Goal: Task Accomplishment & Management: Manage account settings

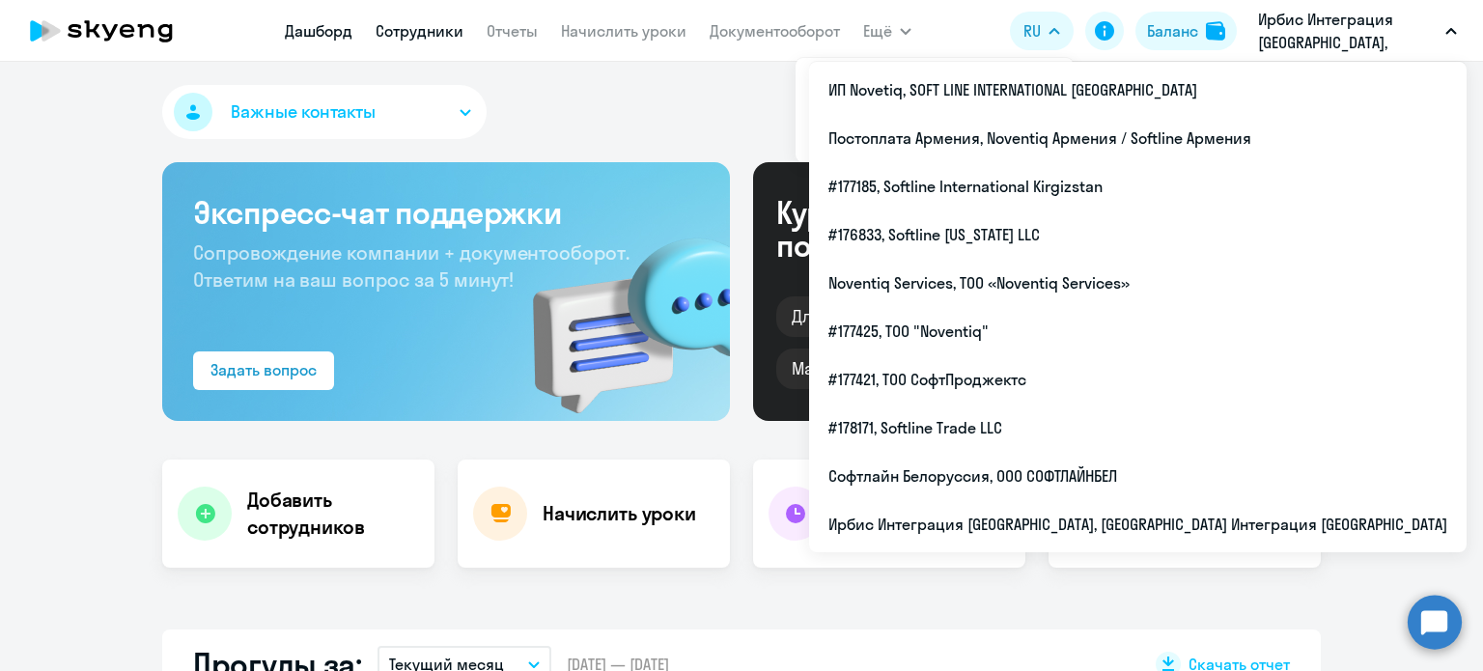
click at [406, 39] on link "Сотрудники" at bounding box center [420, 30] width 88 height 19
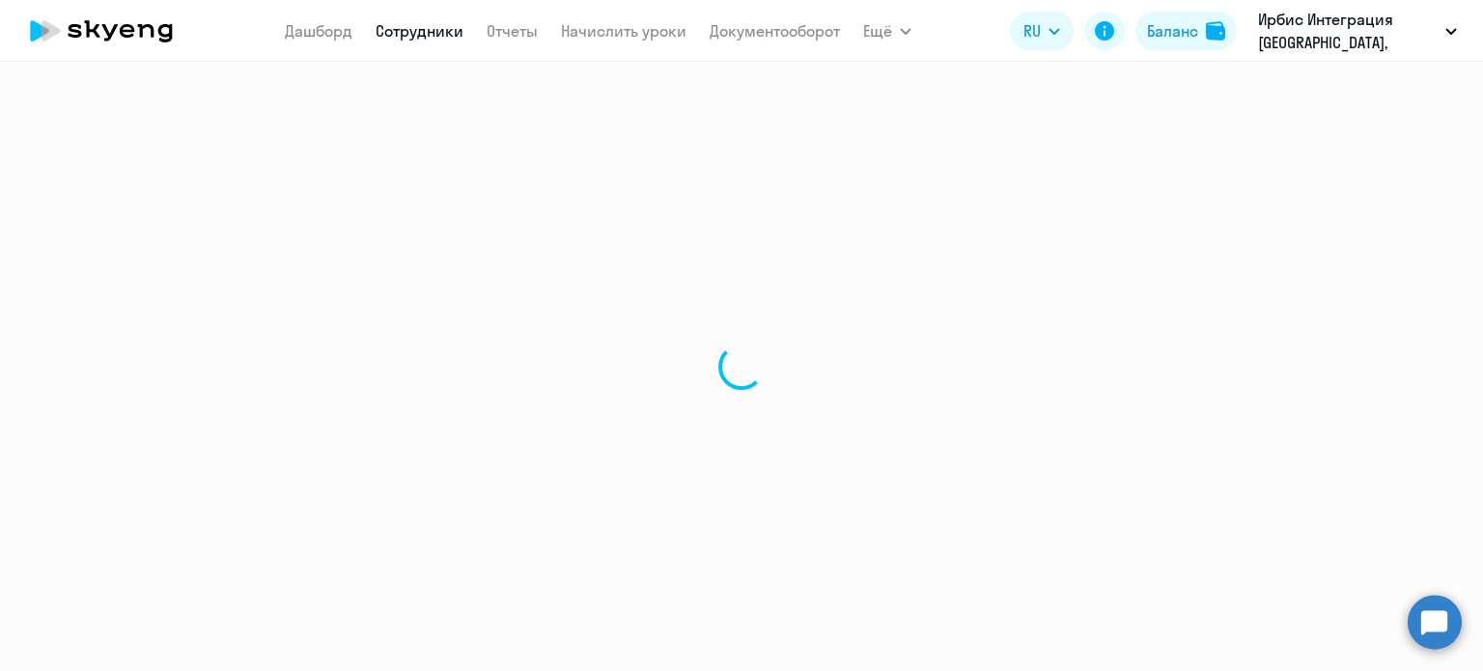
select select "30"
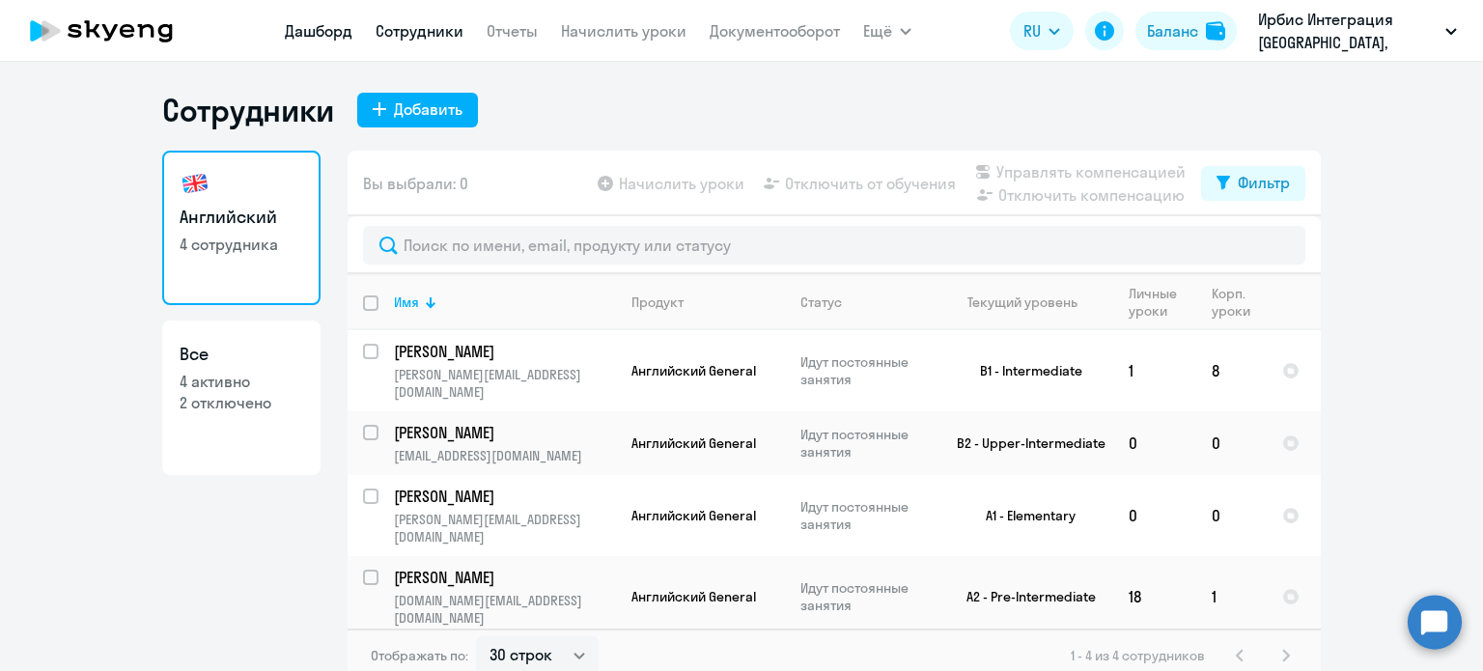
click at [338, 30] on link "Дашборд" at bounding box center [319, 30] width 68 height 19
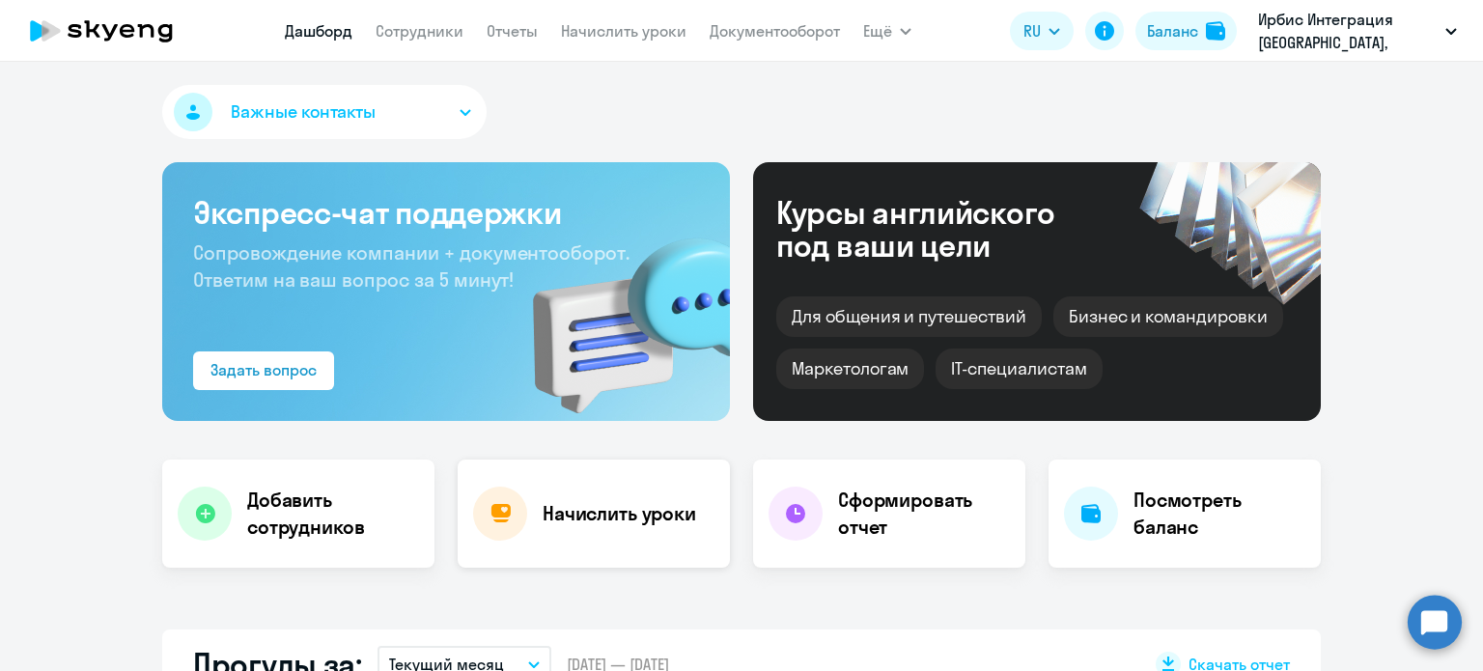
click at [599, 501] on h4 "Начислить уроки" at bounding box center [619, 513] width 153 height 27
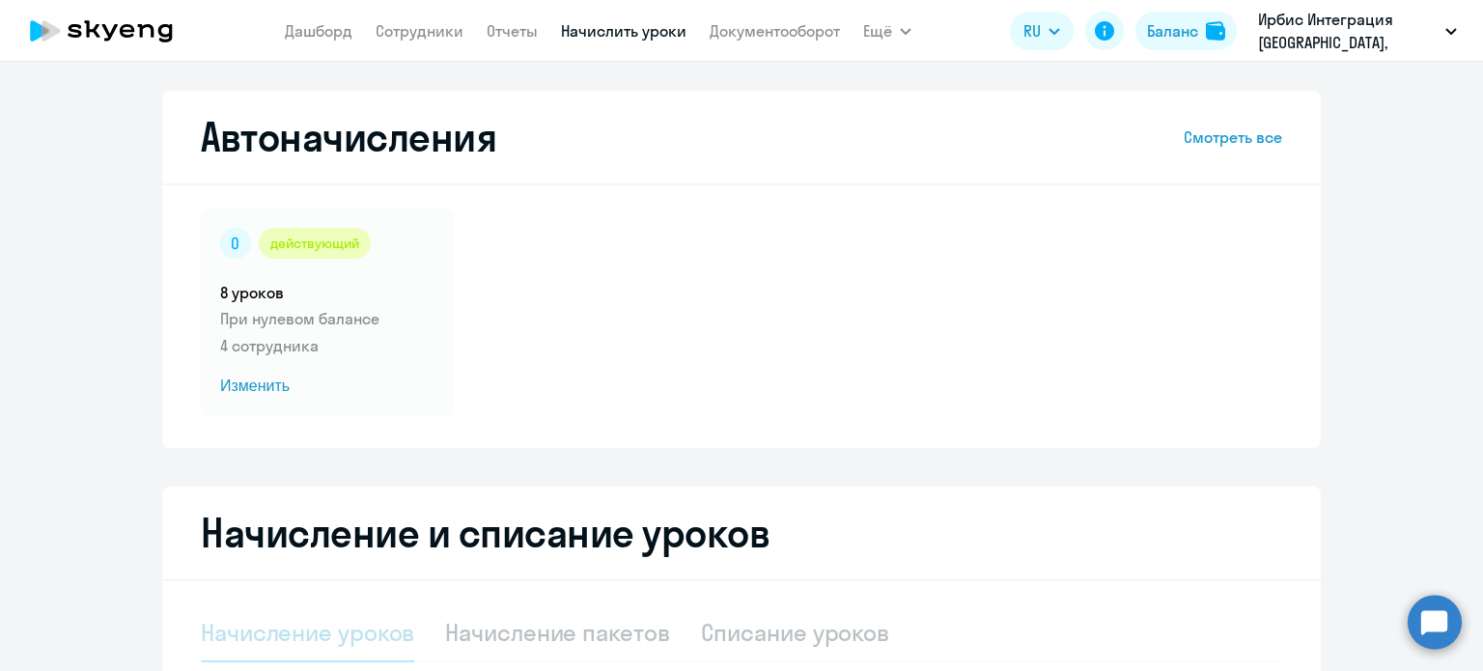
select select "10"
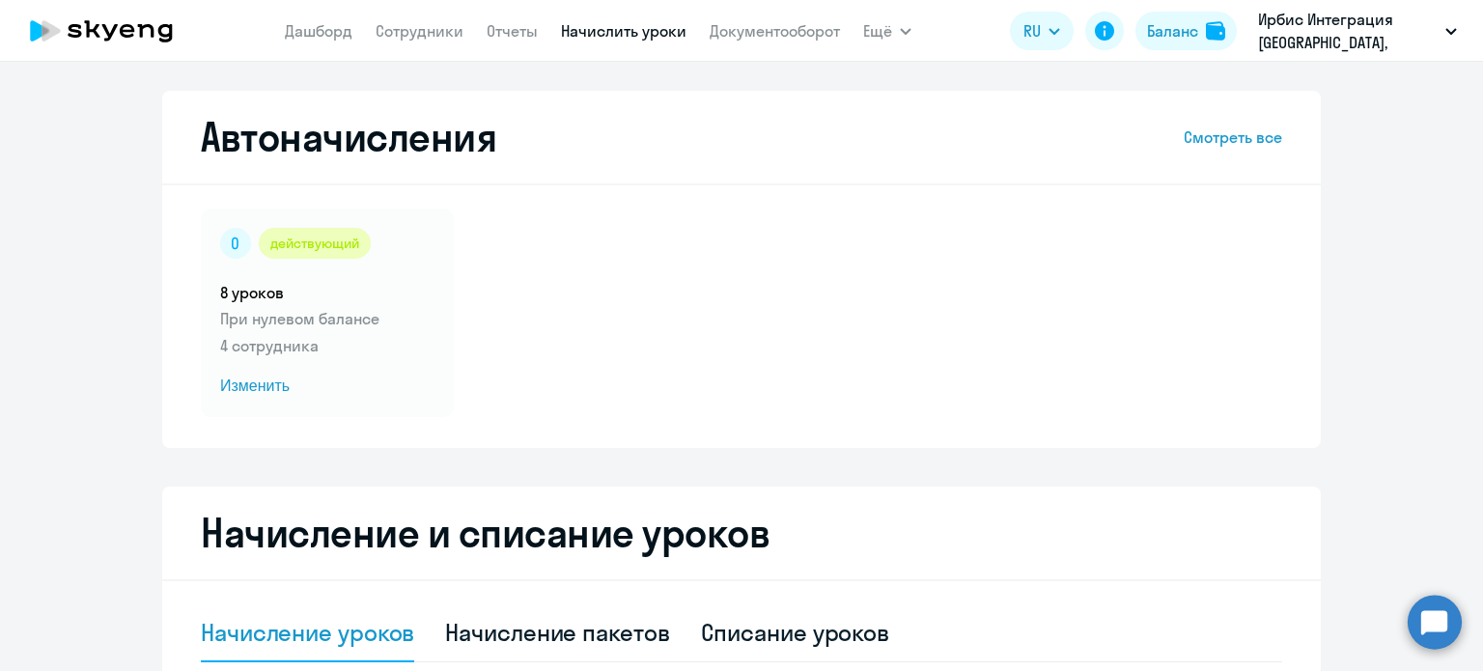
scroll to position [97, 0]
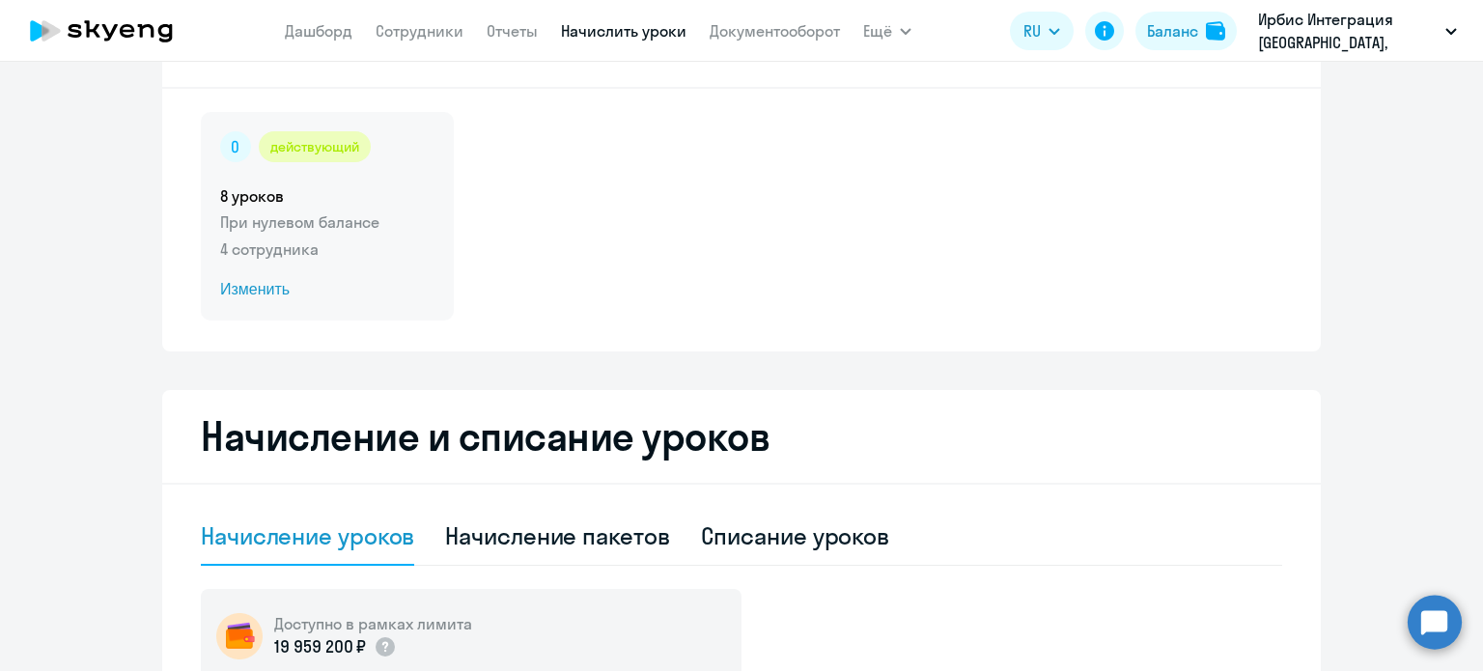
click at [256, 274] on div "действующий 8 уроков При нулевом балансе 4 сотрудника Изменить" at bounding box center [327, 216] width 253 height 209
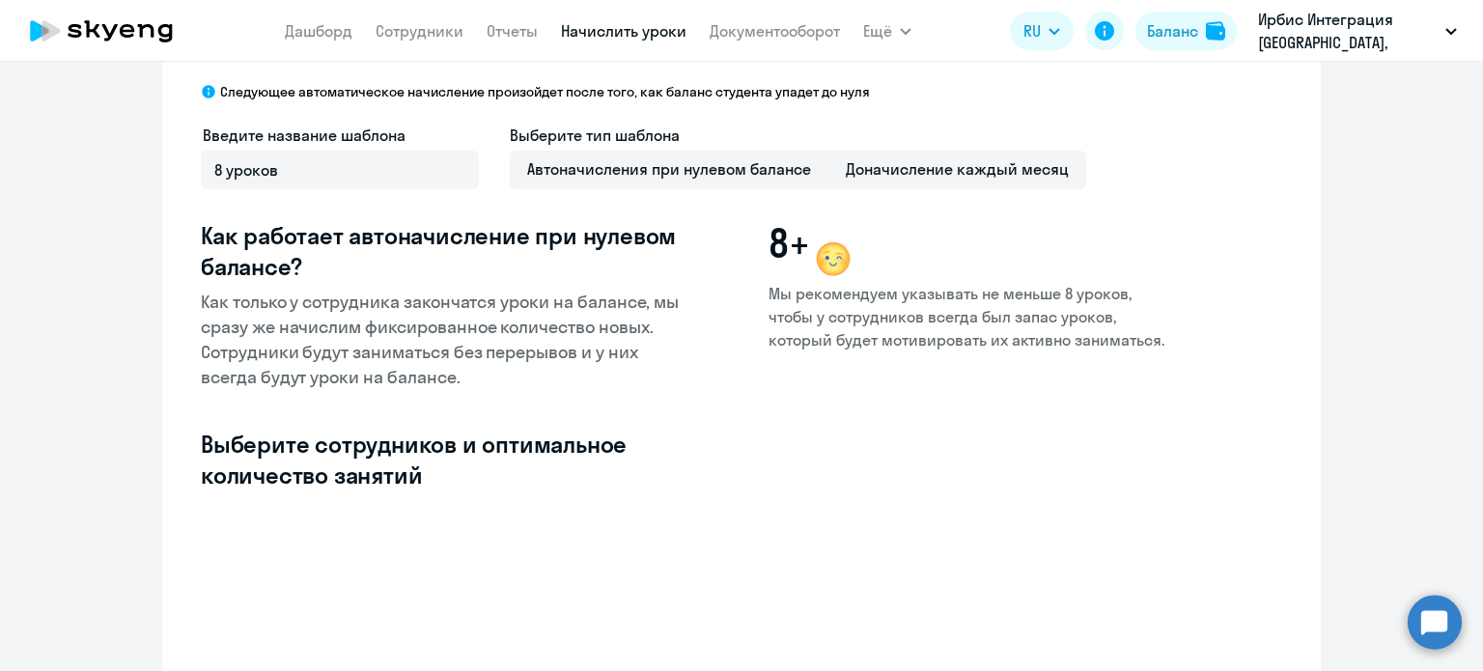
select select "10"
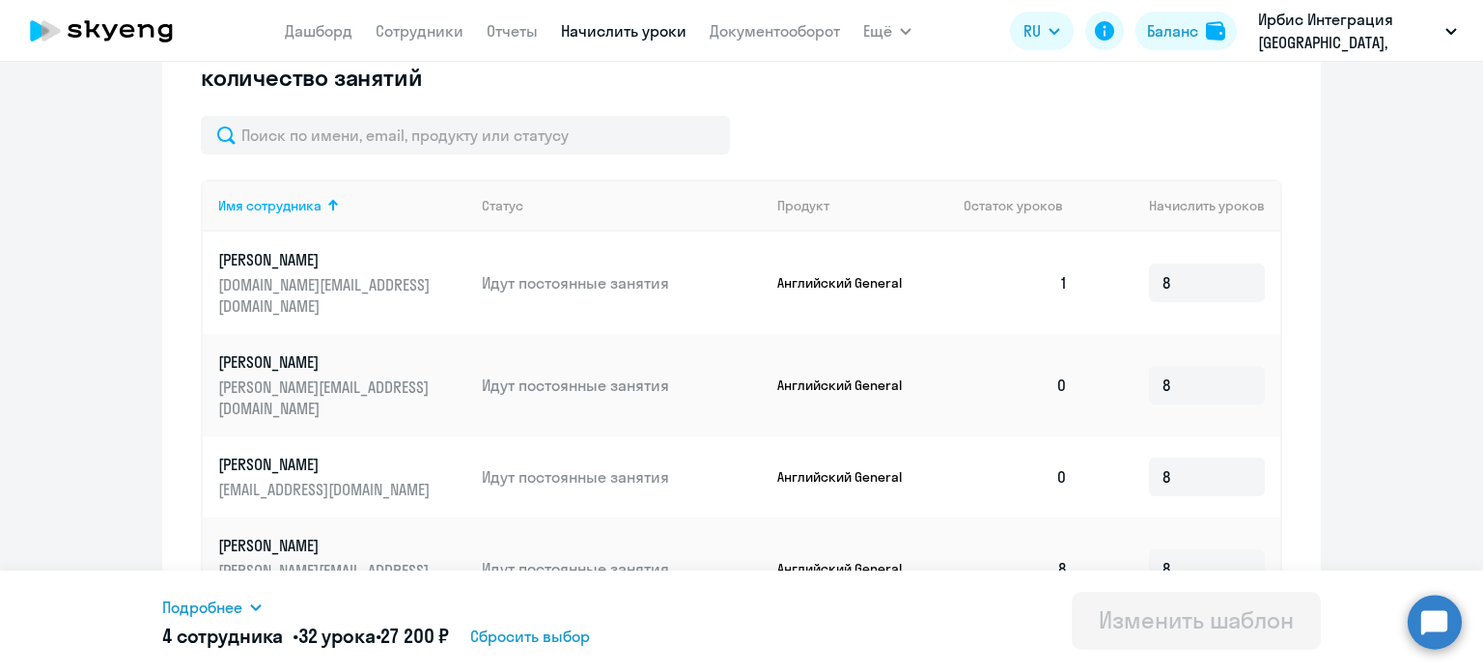
scroll to position [541, 0]
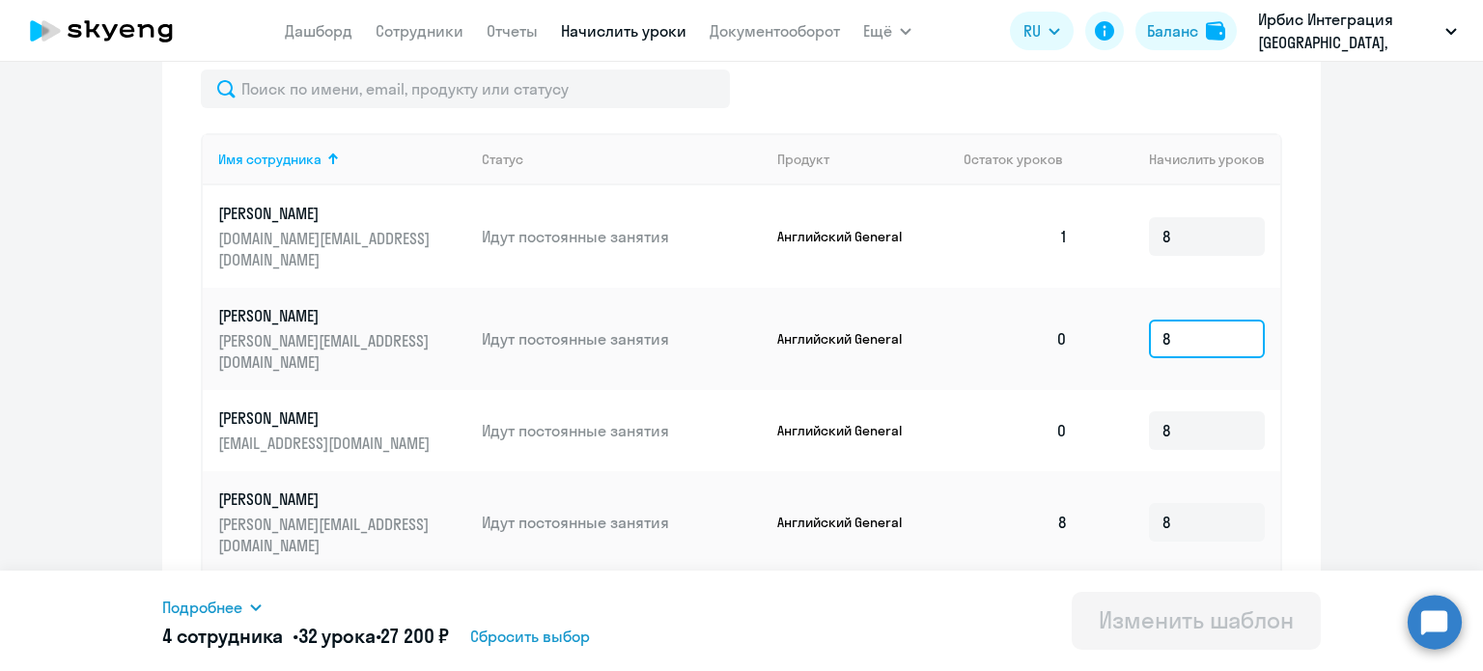
click at [1181, 320] on input "8" at bounding box center [1207, 339] width 116 height 39
click at [1177, 411] on input "8" at bounding box center [1207, 430] width 116 height 39
click at [1190, 503] on input "8" at bounding box center [1207, 522] width 116 height 39
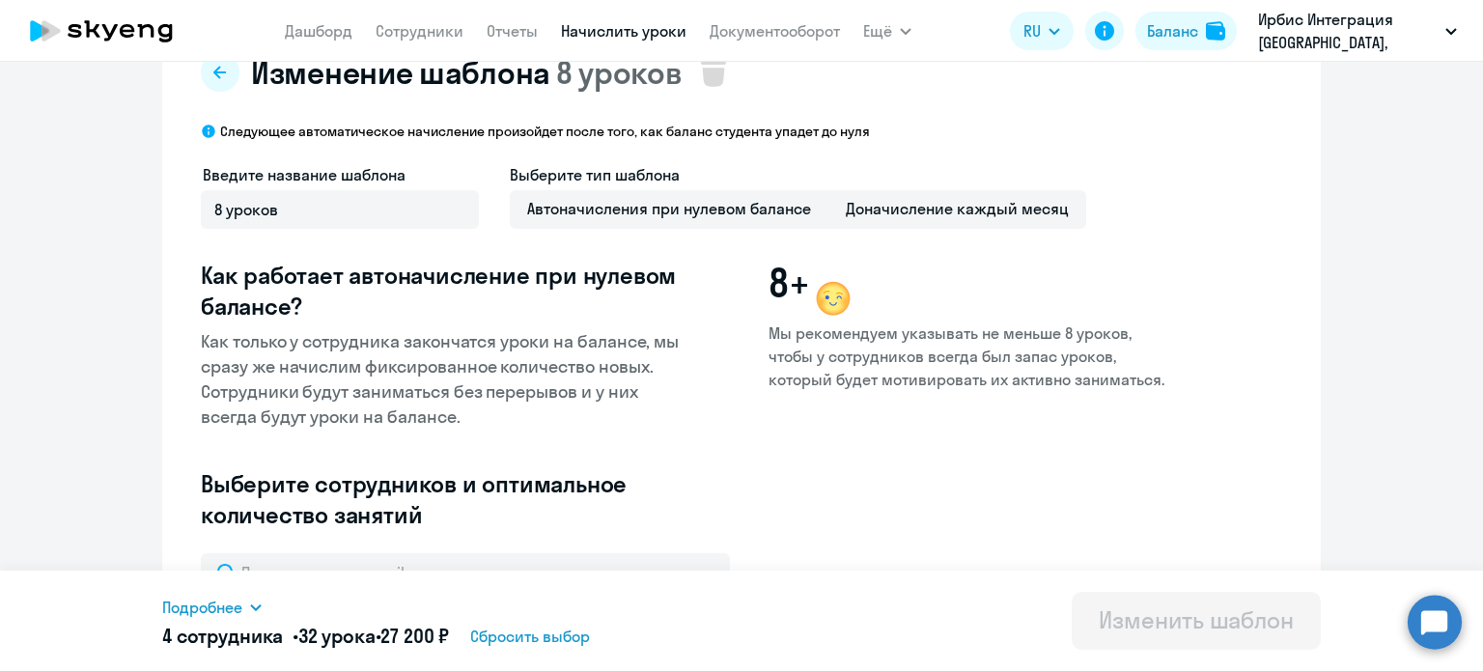
scroll to position [0, 0]
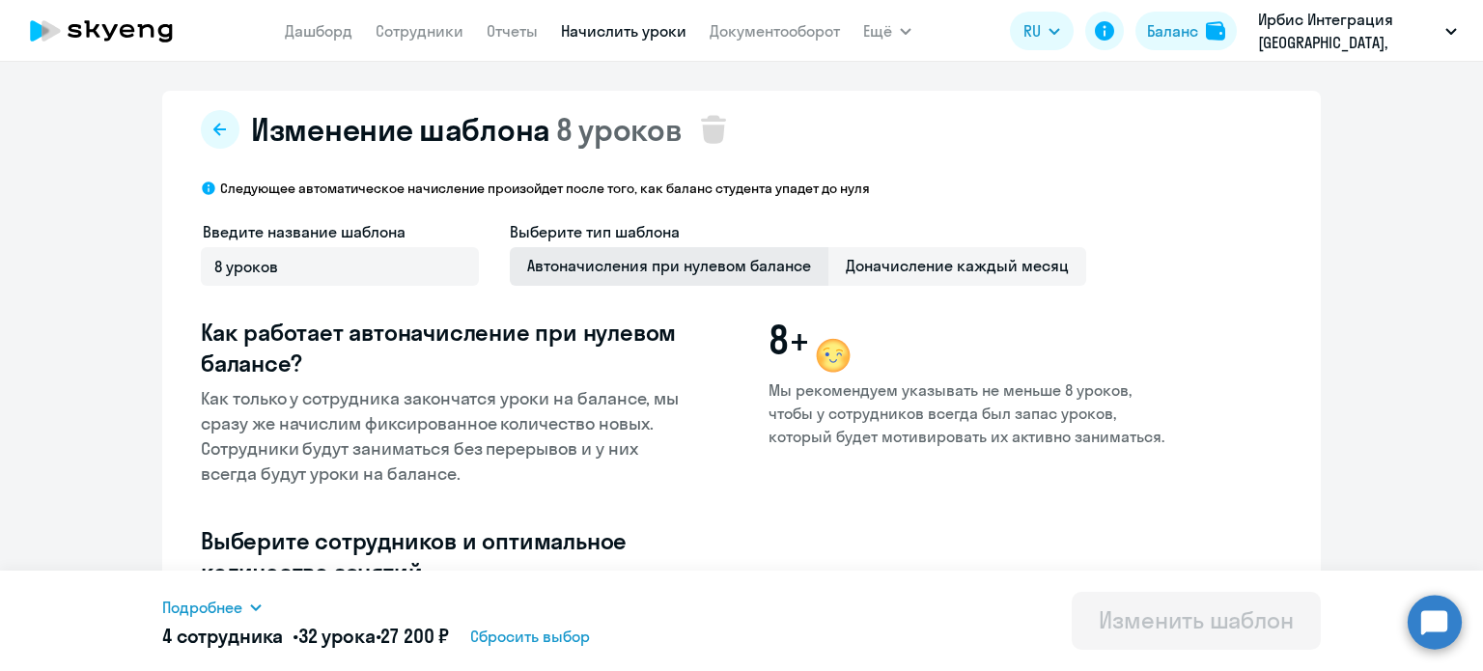
click at [647, 265] on span "Автоначисления при нулевом балансе" at bounding box center [669, 266] width 319 height 39
click at [0, 0] on input "Автоначисления при нулевом балансе" at bounding box center [0, 0] width 0 height 0
click at [213, 134] on icon at bounding box center [219, 129] width 13 height 13
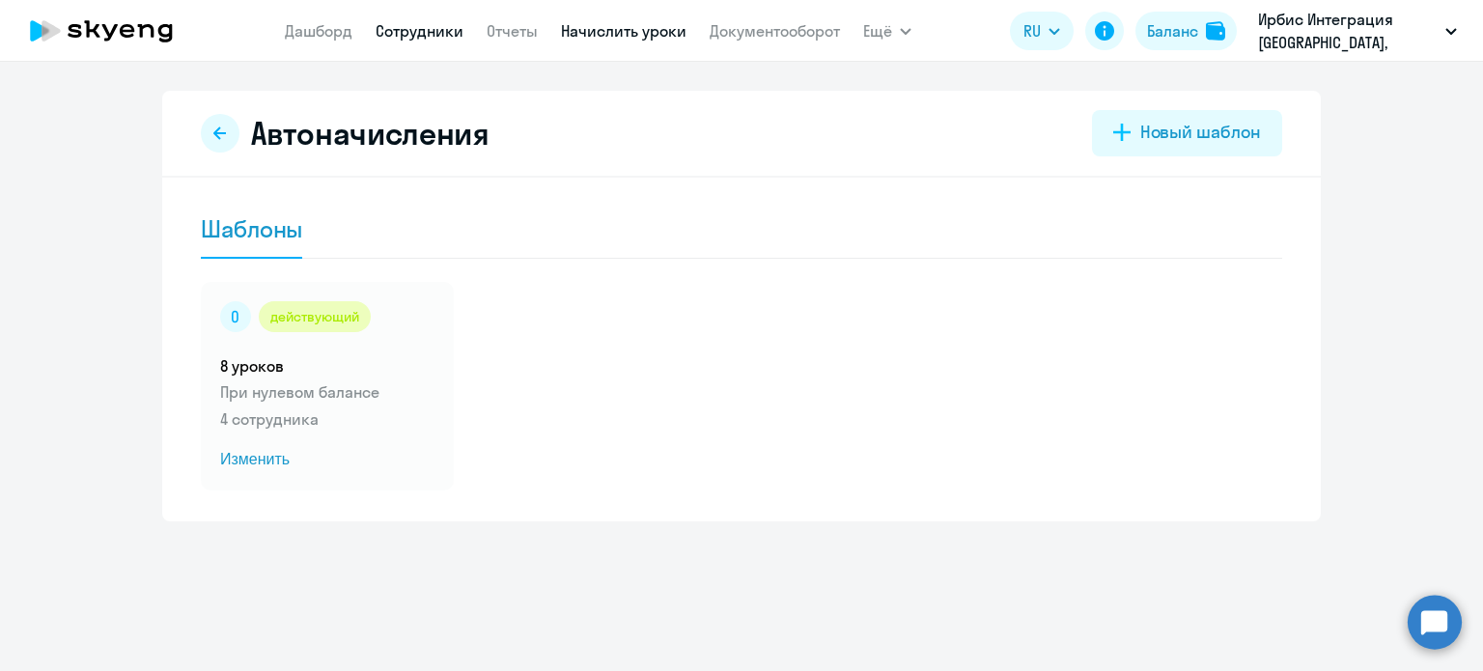
click at [408, 38] on link "Сотрудники" at bounding box center [420, 30] width 88 height 19
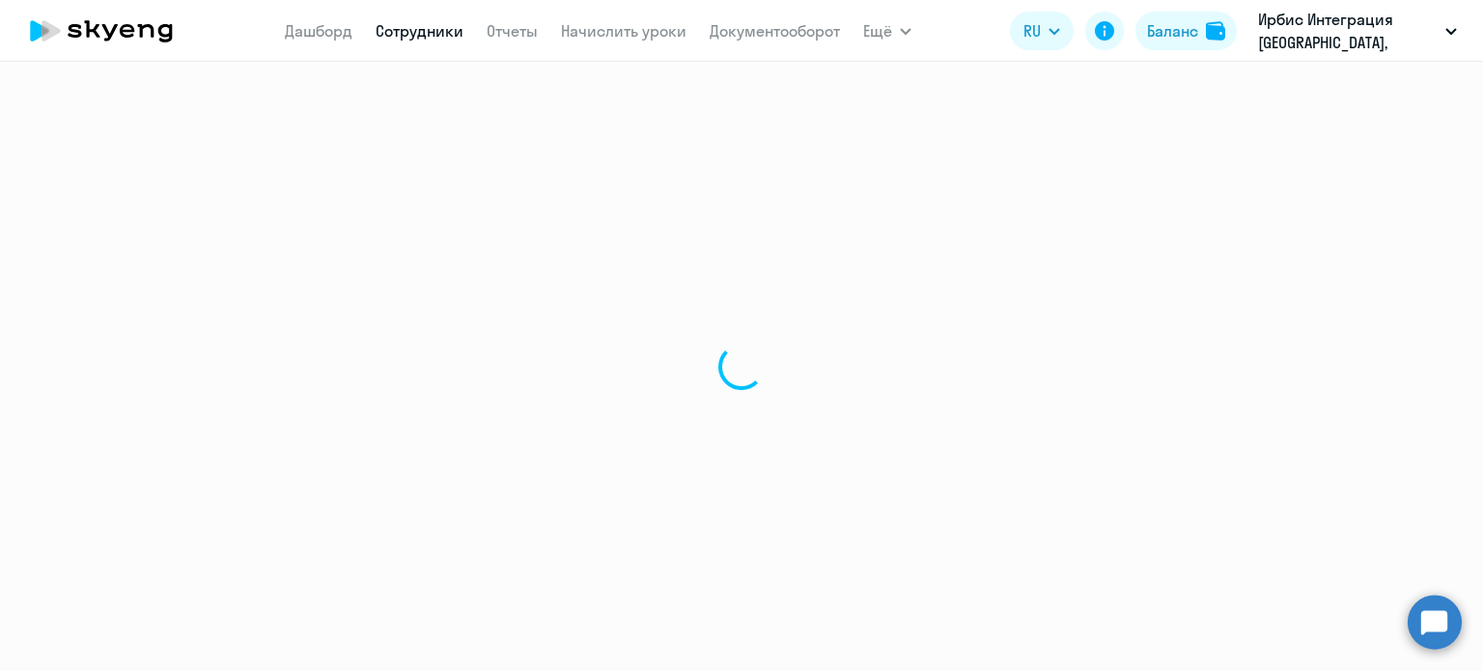
select select "30"
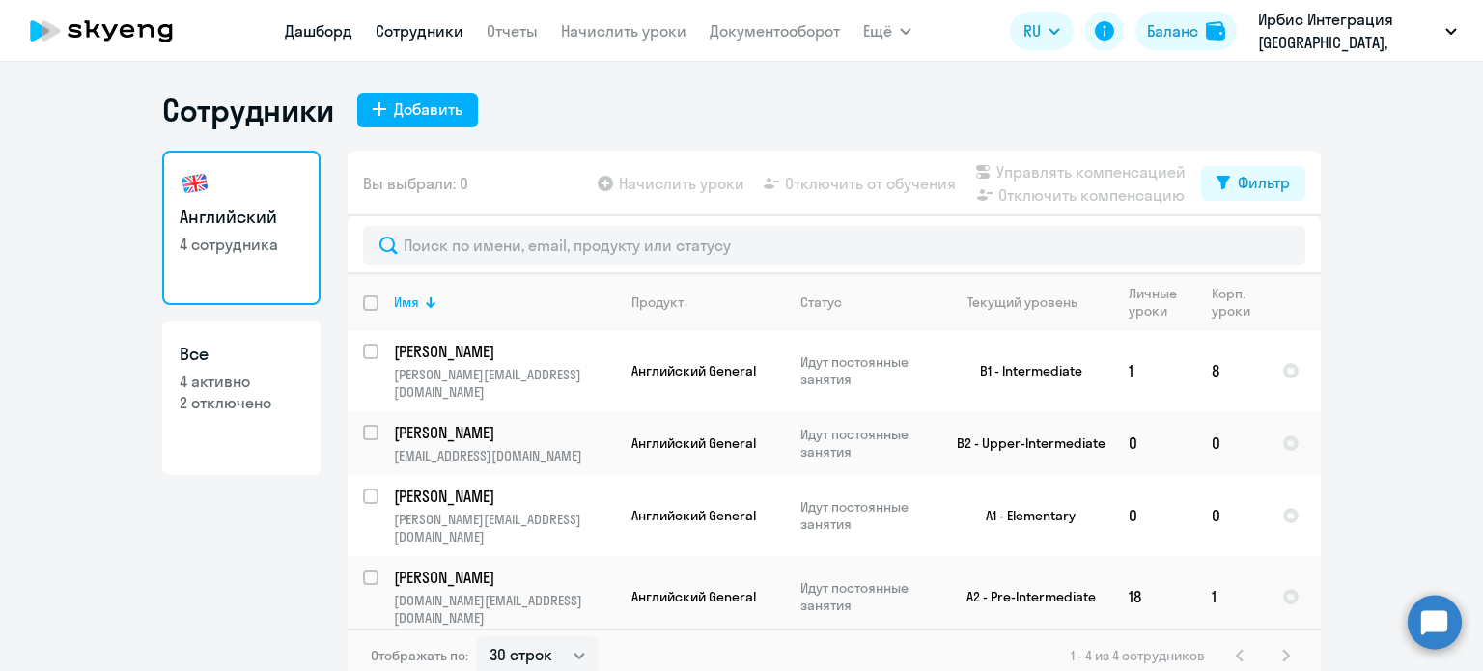
click at [302, 27] on link "Дашборд" at bounding box center [319, 30] width 68 height 19
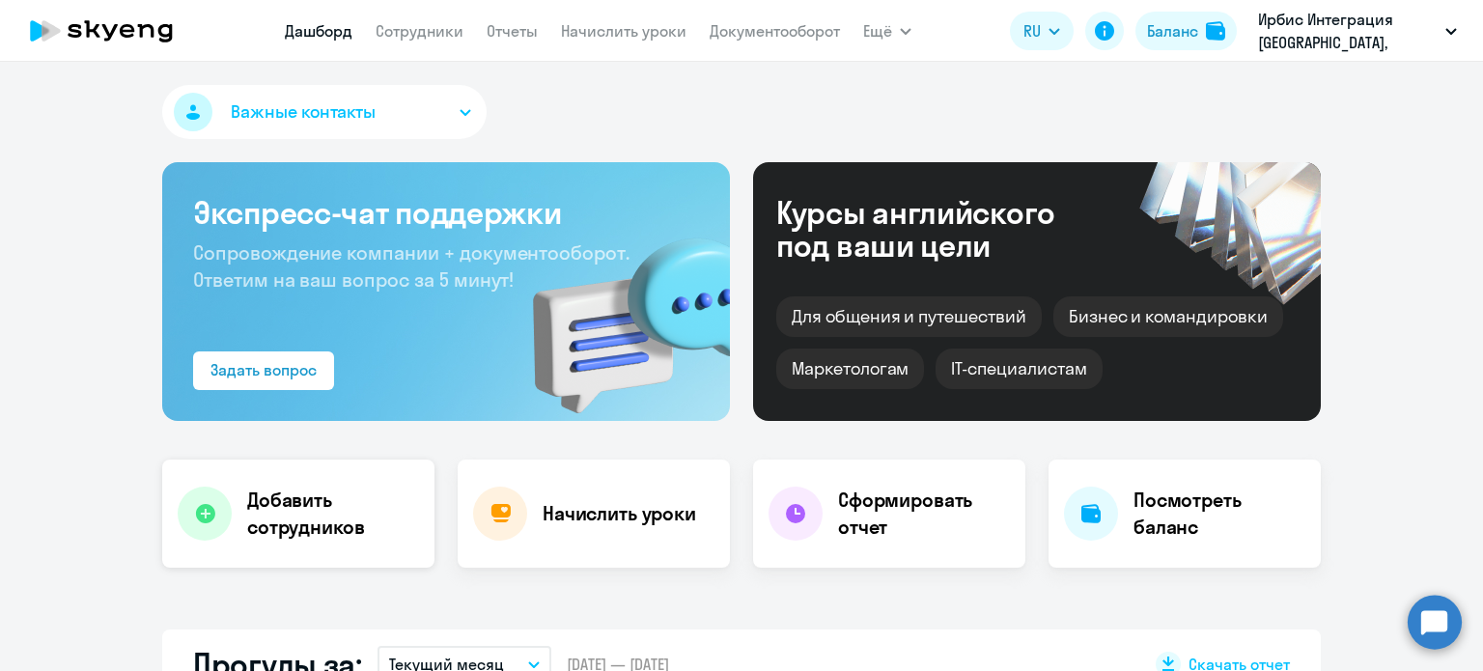
click at [359, 534] on h4 "Добавить сотрудников" at bounding box center [333, 514] width 172 height 54
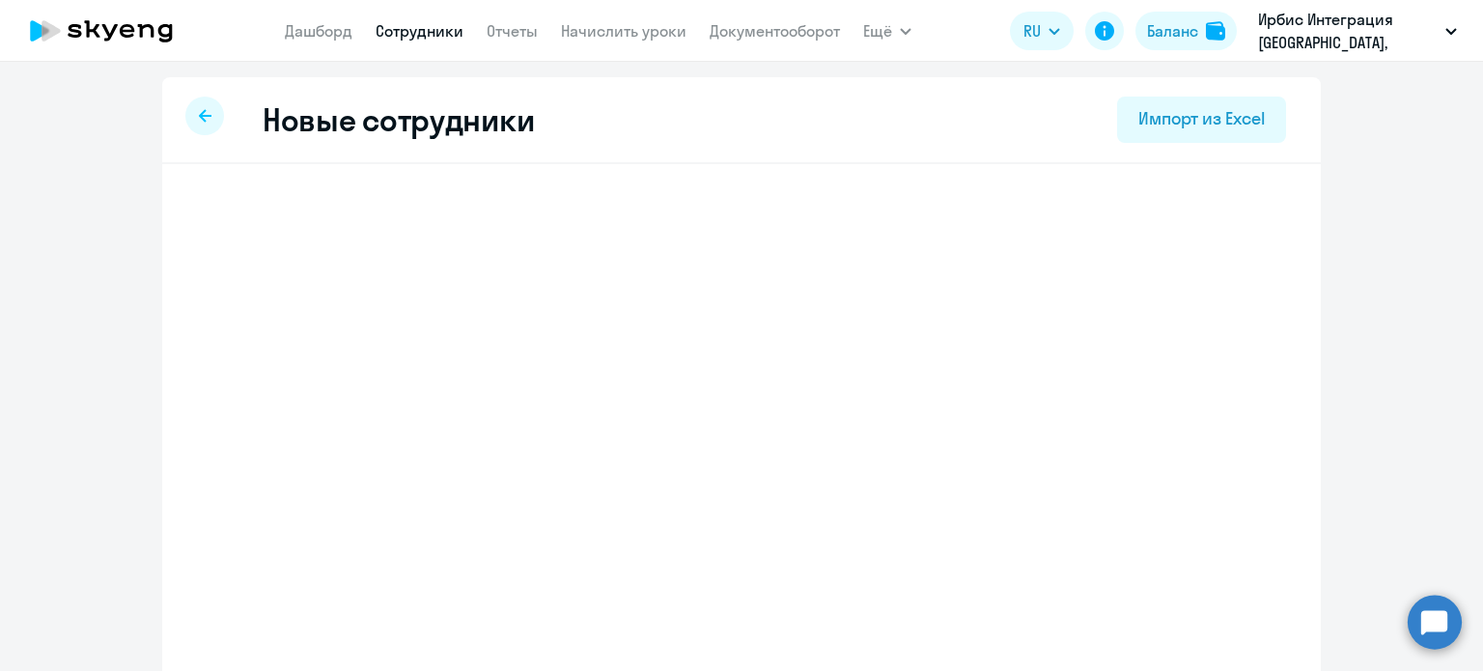
select select "english_adult_not_native_speaker"
select select "5"
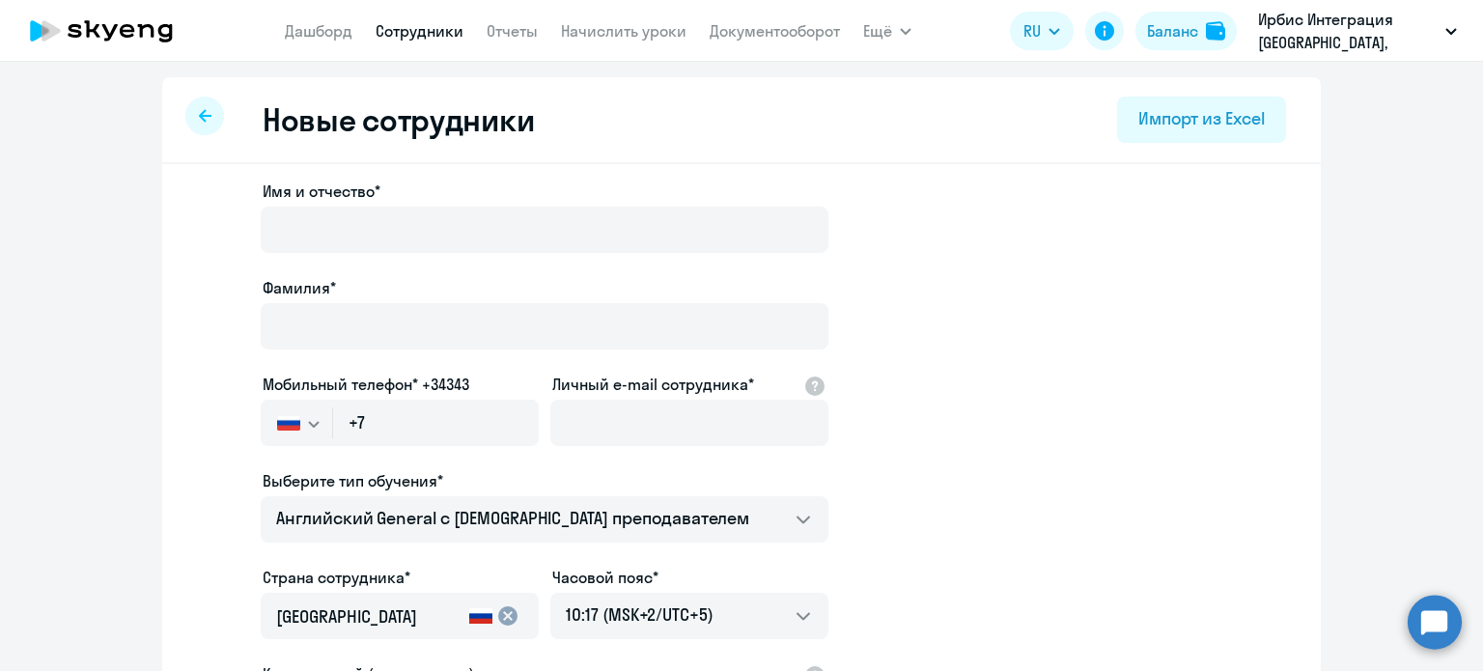
click at [208, 112] on div at bounding box center [204, 116] width 39 height 39
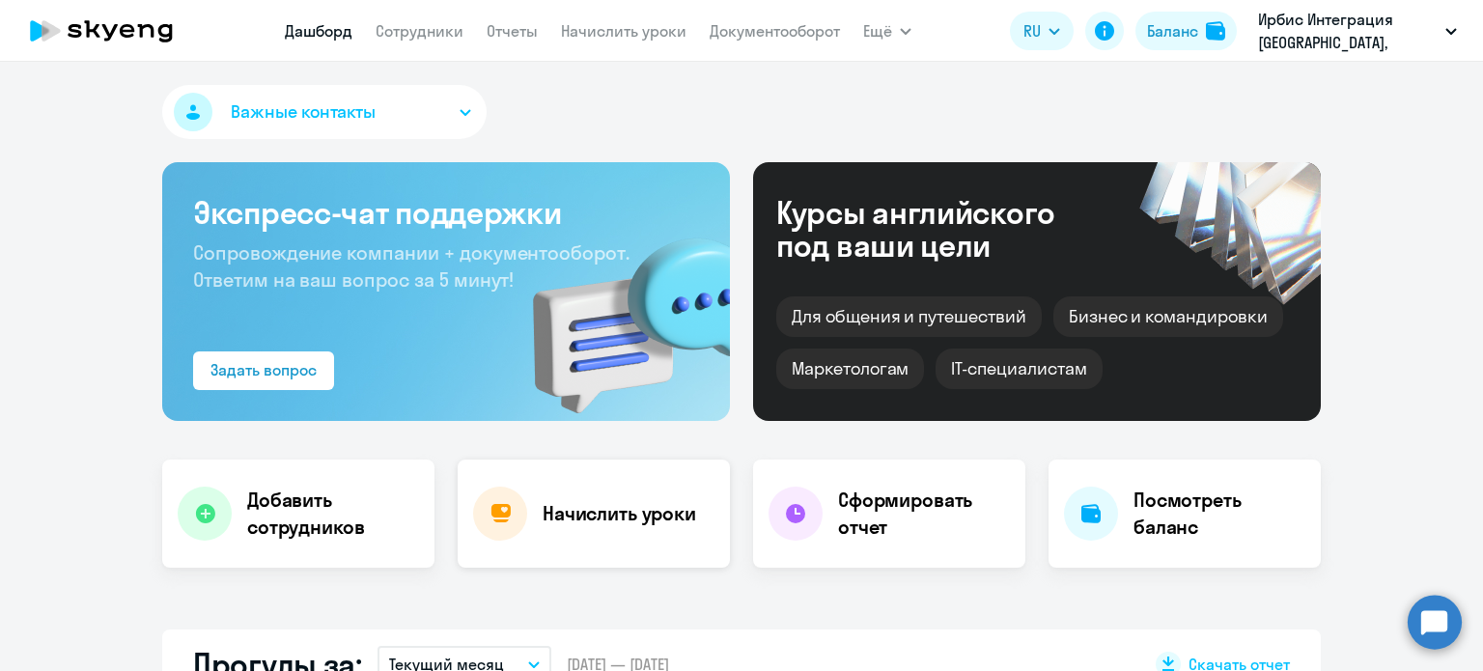
click at [564, 461] on div "Начислить уроки" at bounding box center [594, 514] width 272 height 108
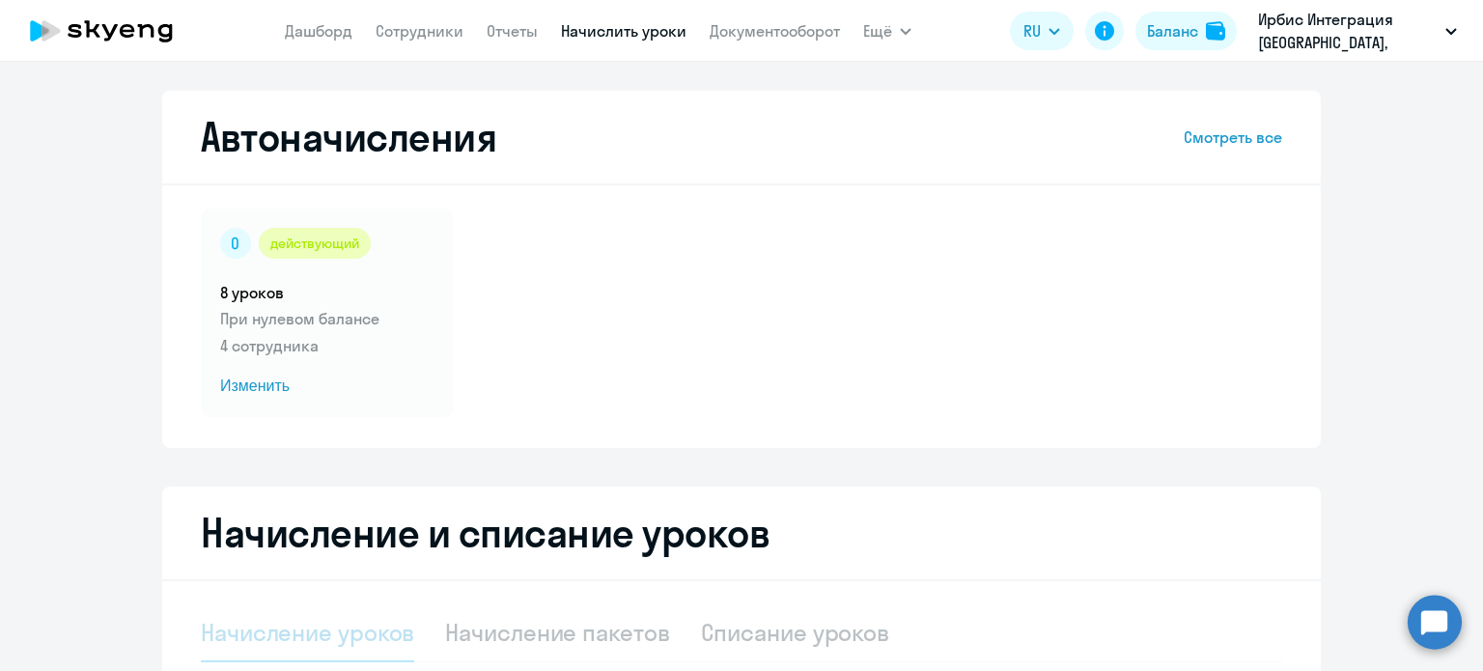
select select "10"
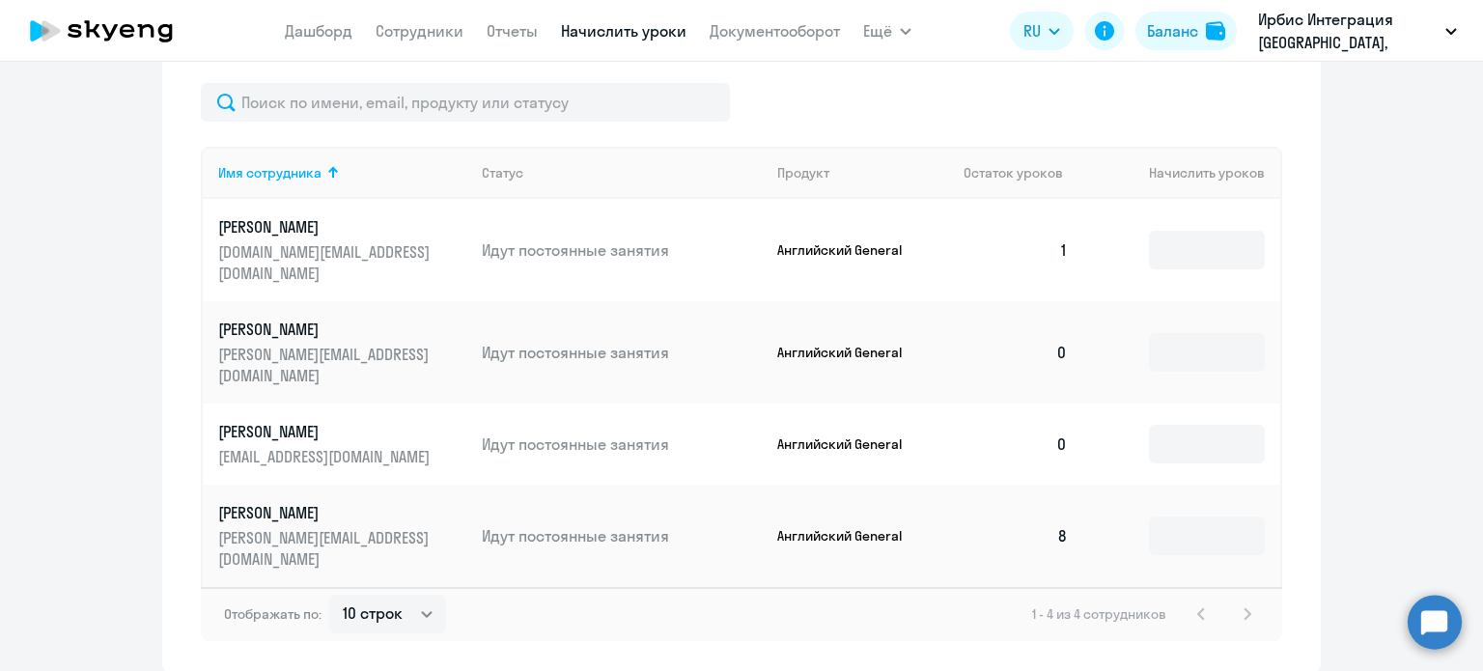
scroll to position [741, 0]
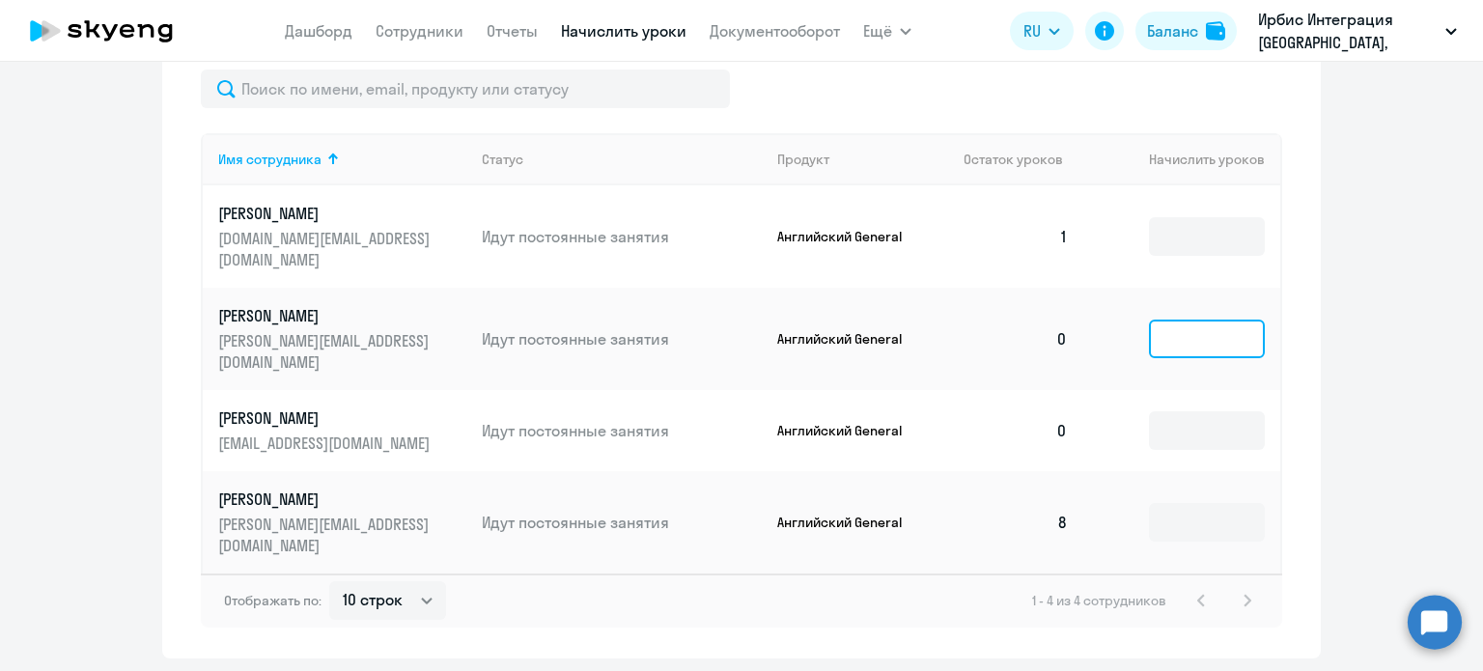
click at [1193, 320] on input at bounding box center [1207, 339] width 116 height 39
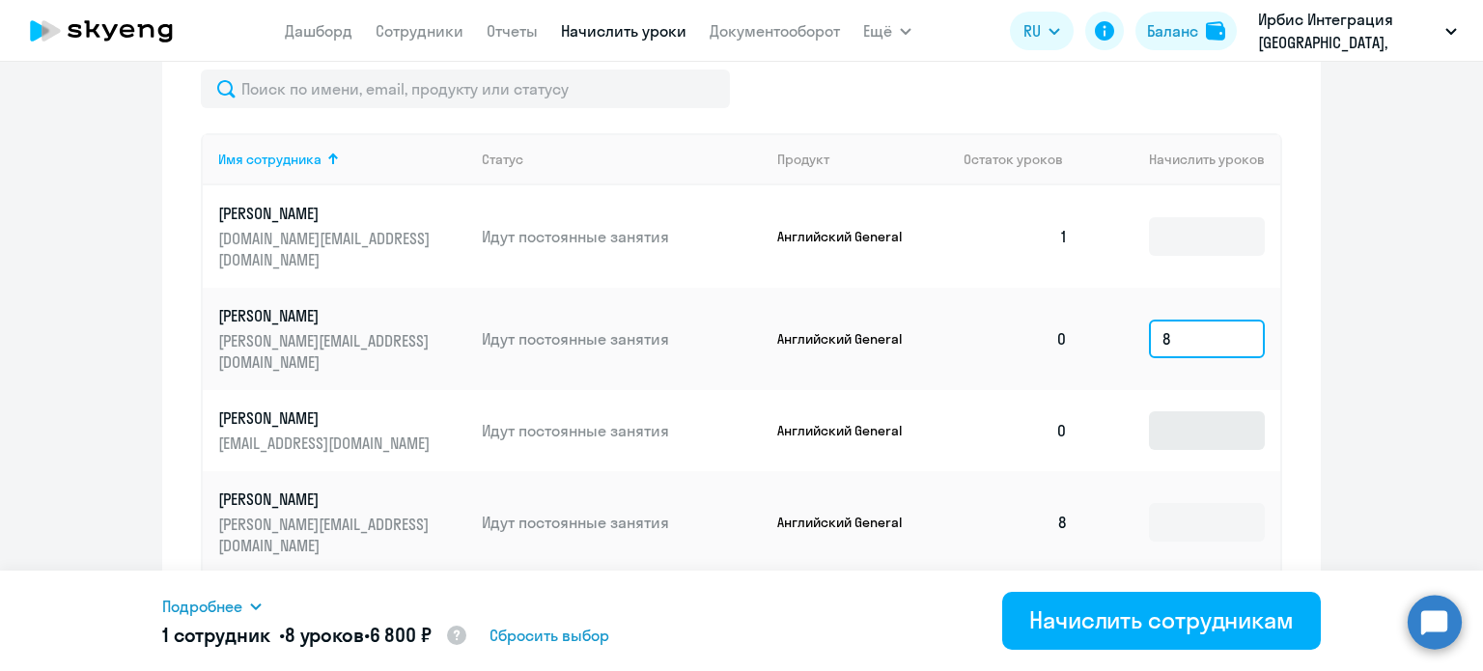
type input "8"
click at [1213, 411] on input at bounding box center [1207, 430] width 116 height 39
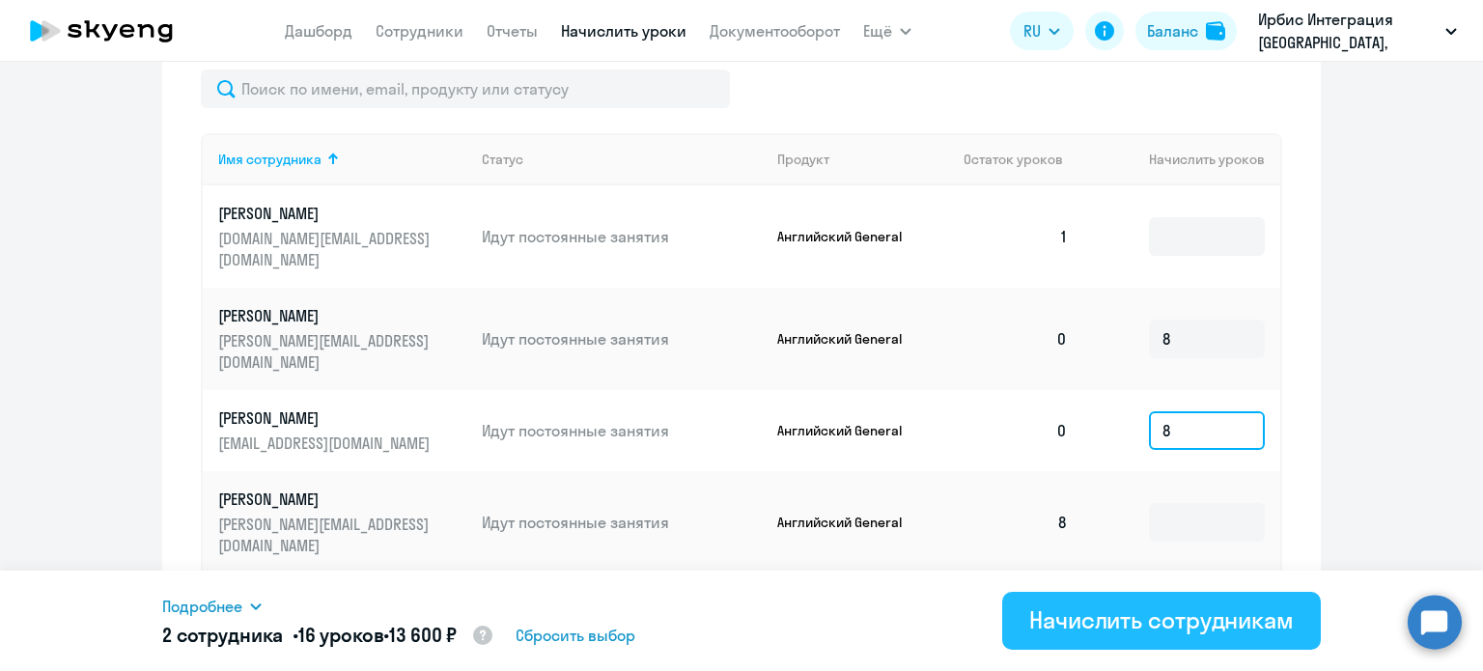
type input "8"
click at [1211, 626] on div "Начислить сотрудникам" at bounding box center [1161, 619] width 265 height 31
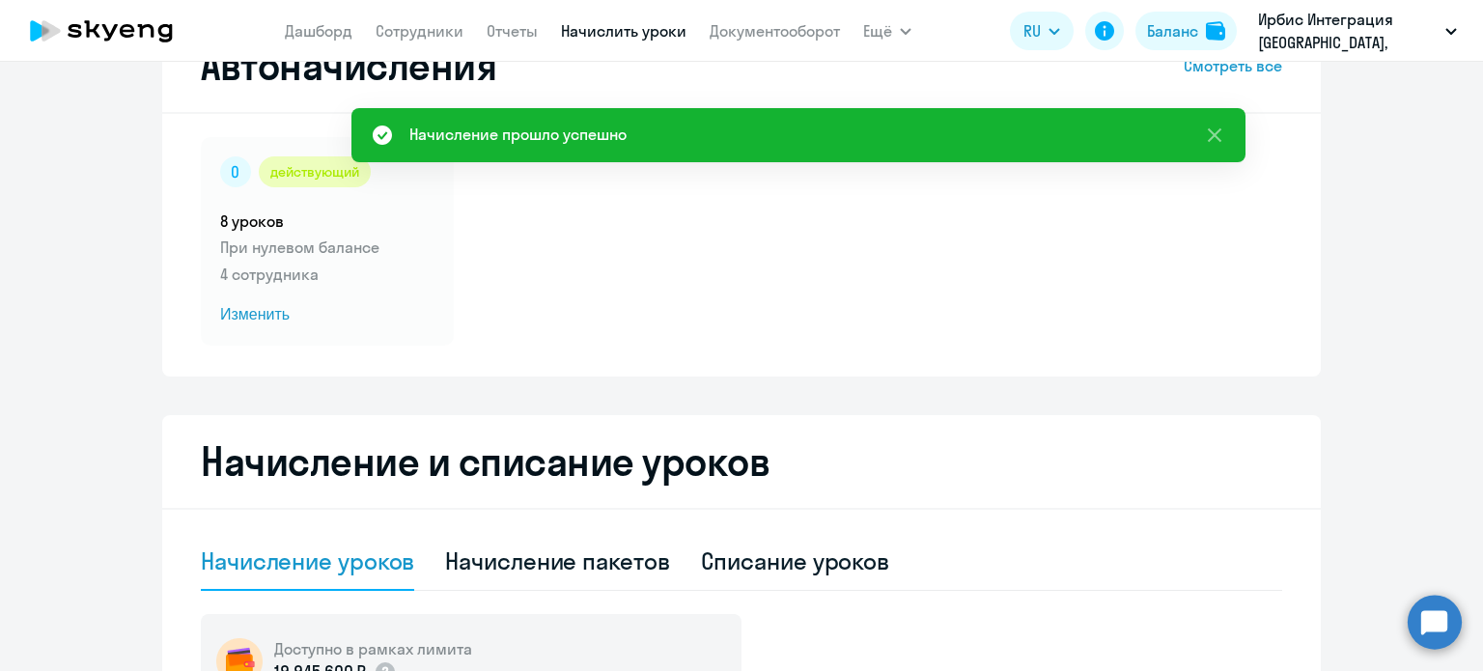
scroll to position [0, 0]
